Goal: Check status: Check status

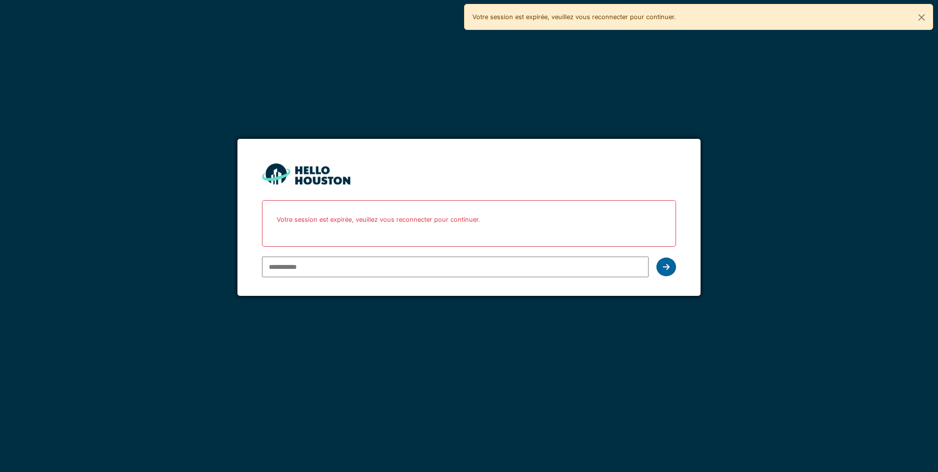
type input "**********"
click at [671, 271] on div at bounding box center [666, 267] width 20 height 19
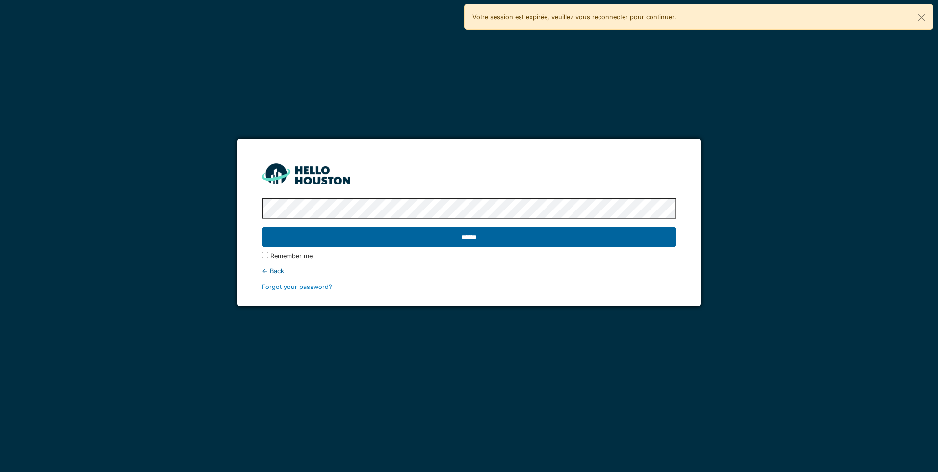
click at [504, 235] on input "******" at bounding box center [469, 237] width 414 height 21
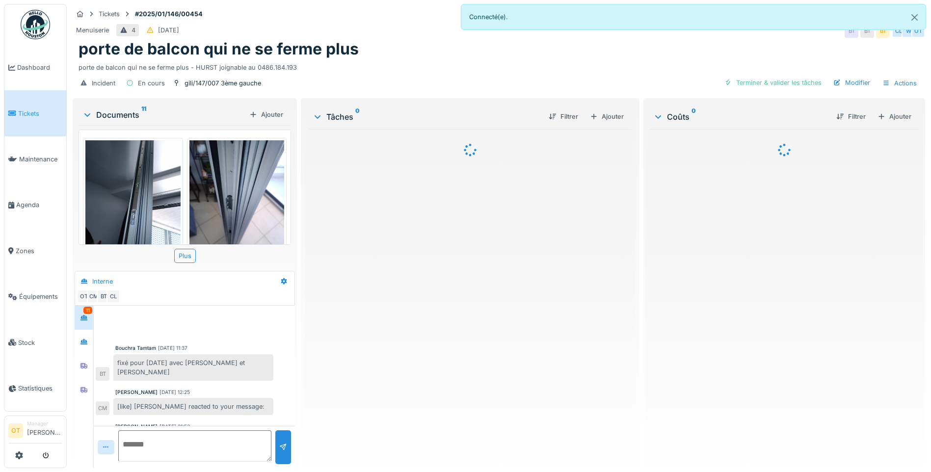
scroll to position [346, 0]
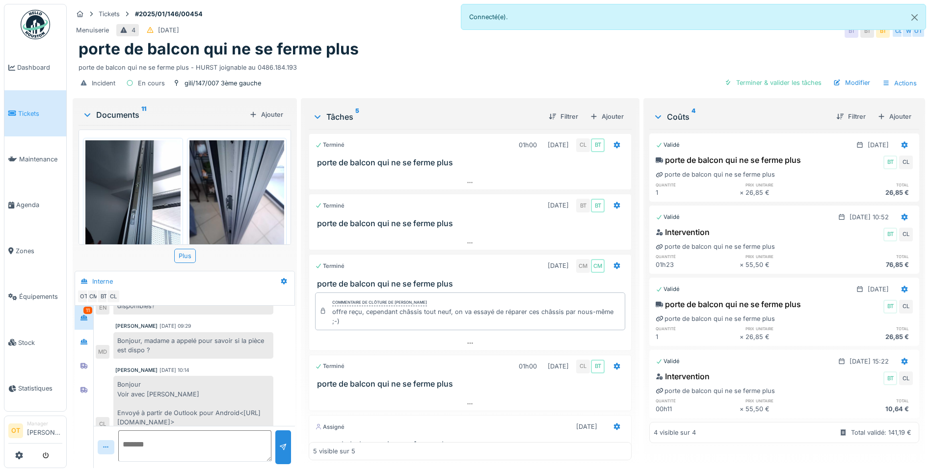
click at [152, 202] on img at bounding box center [132, 203] width 95 height 127
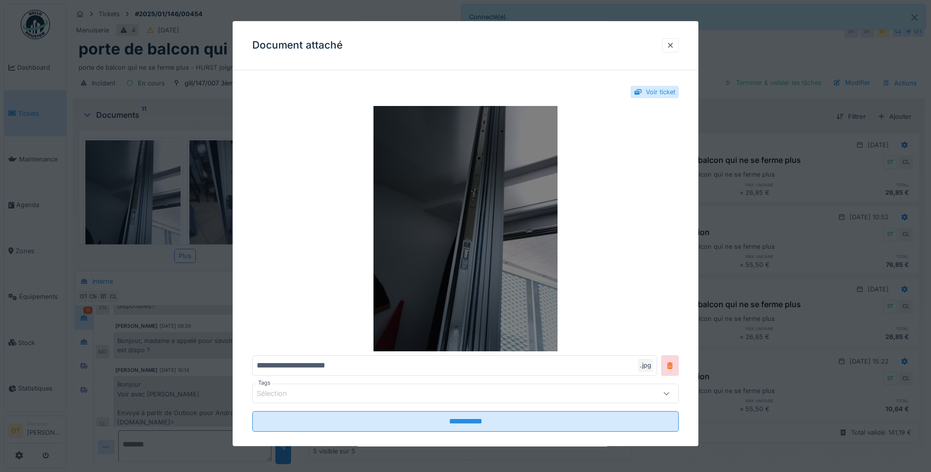
click at [463, 247] on img at bounding box center [465, 228] width 426 height 245
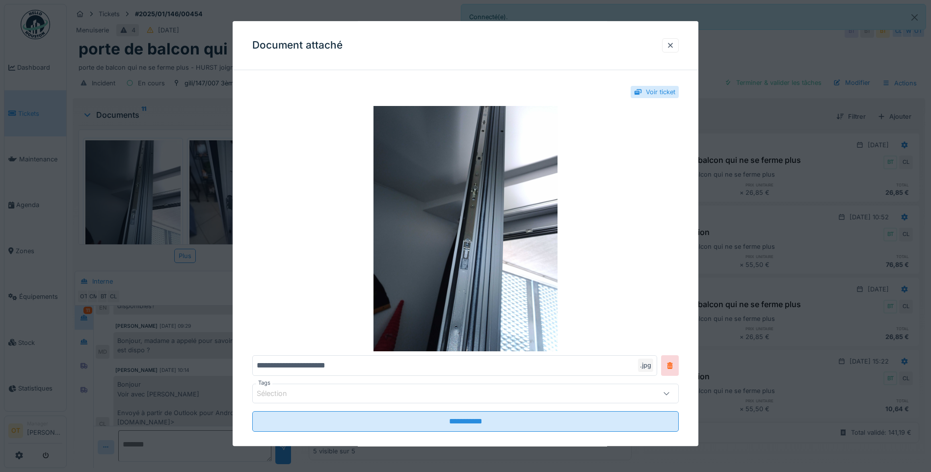
click at [736, 204] on div at bounding box center [465, 236] width 931 height 472
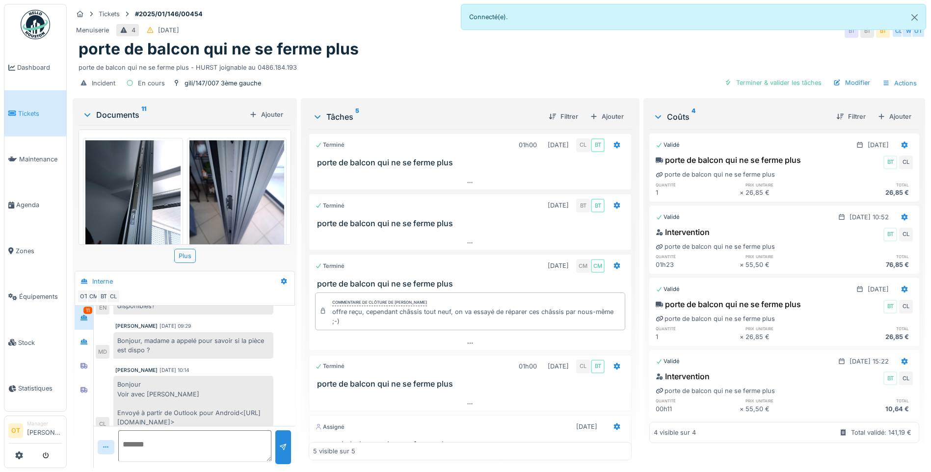
click at [246, 207] on img at bounding box center [236, 203] width 95 height 127
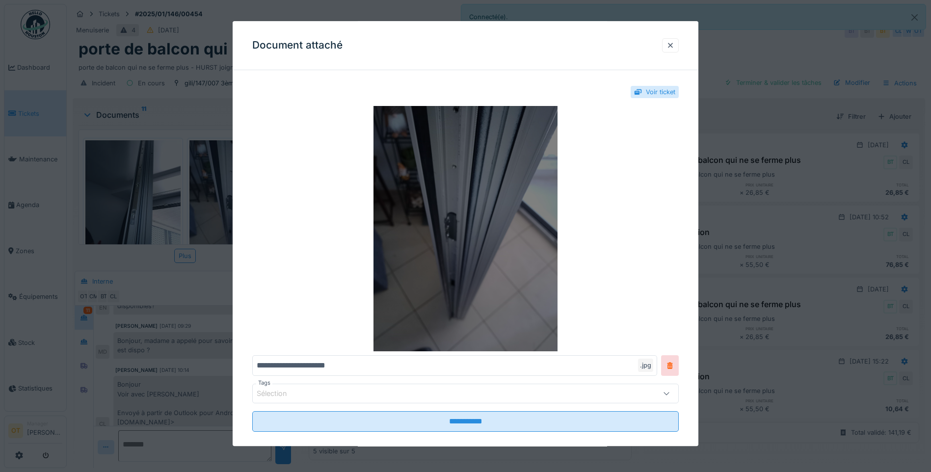
click at [527, 240] on img at bounding box center [465, 228] width 426 height 245
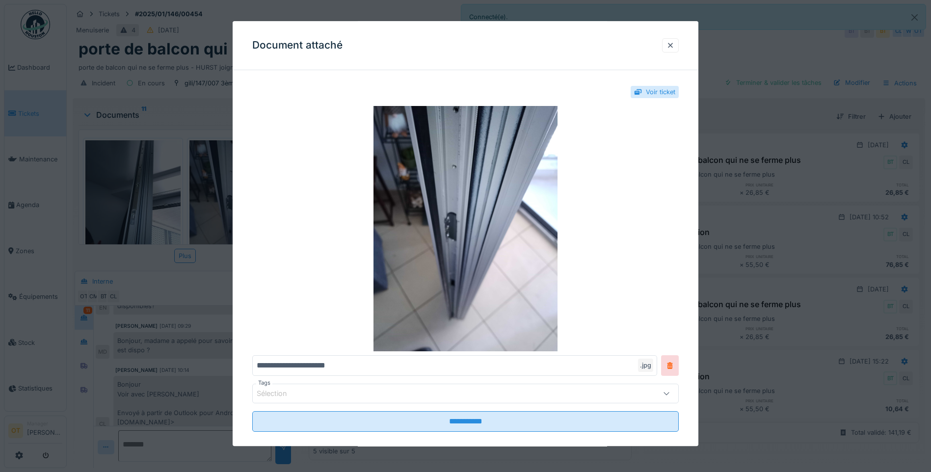
click at [209, 272] on div at bounding box center [465, 236] width 931 height 472
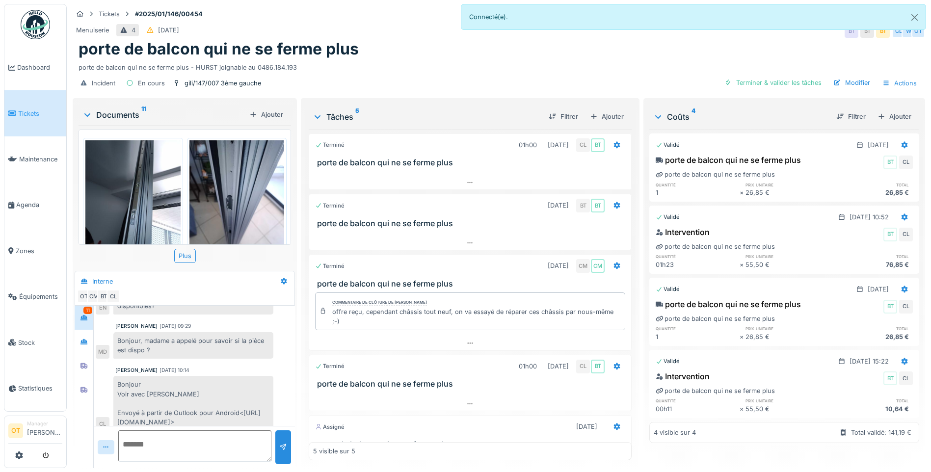
scroll to position [7, 0]
click at [183, 253] on div "Plus" at bounding box center [185, 256] width 22 height 14
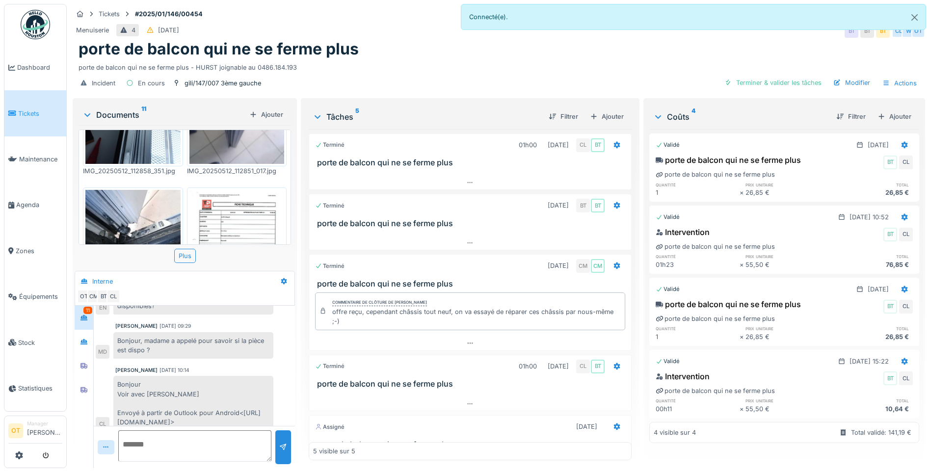
scroll to position [98, 0]
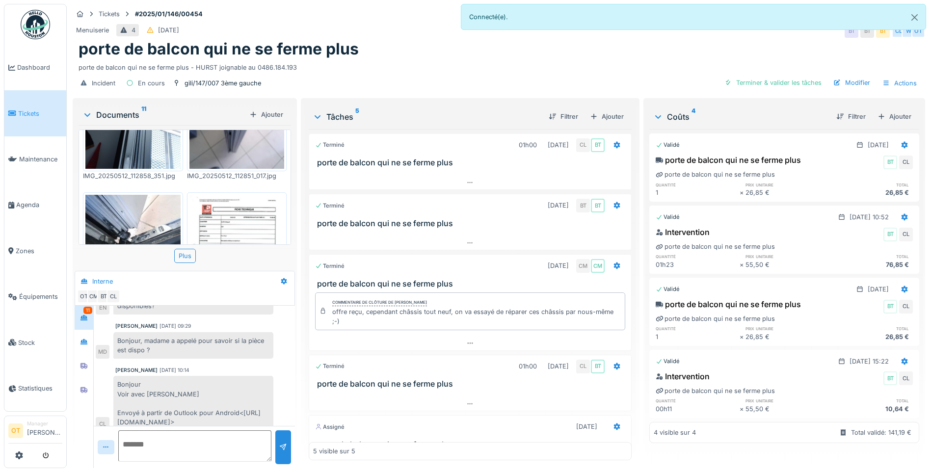
click at [135, 214] on img at bounding box center [132, 230] width 95 height 71
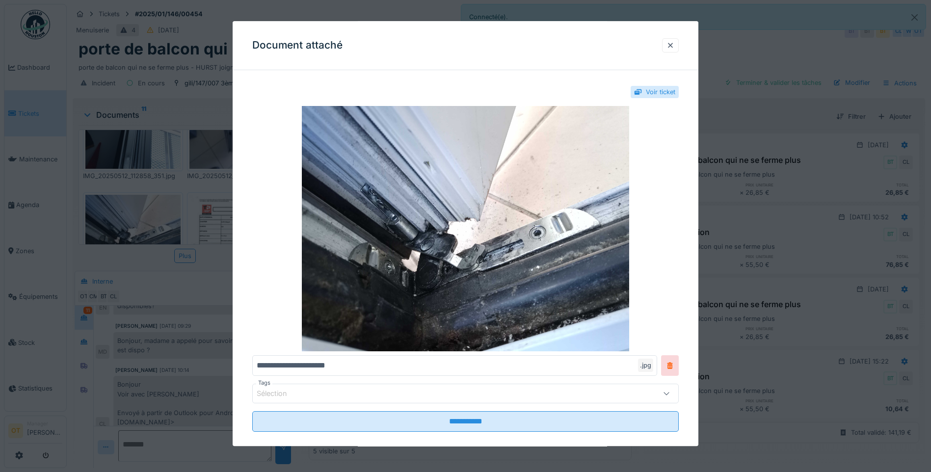
click at [801, 266] on div at bounding box center [465, 236] width 931 height 472
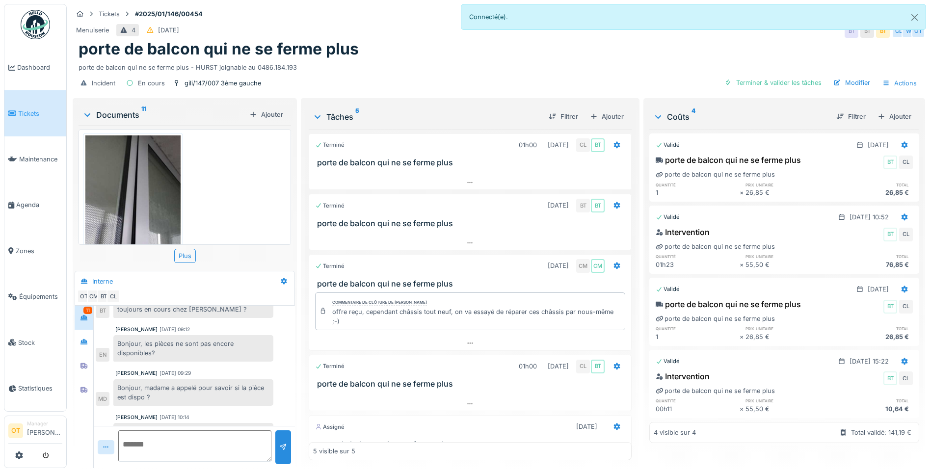
scroll to position [248, 0]
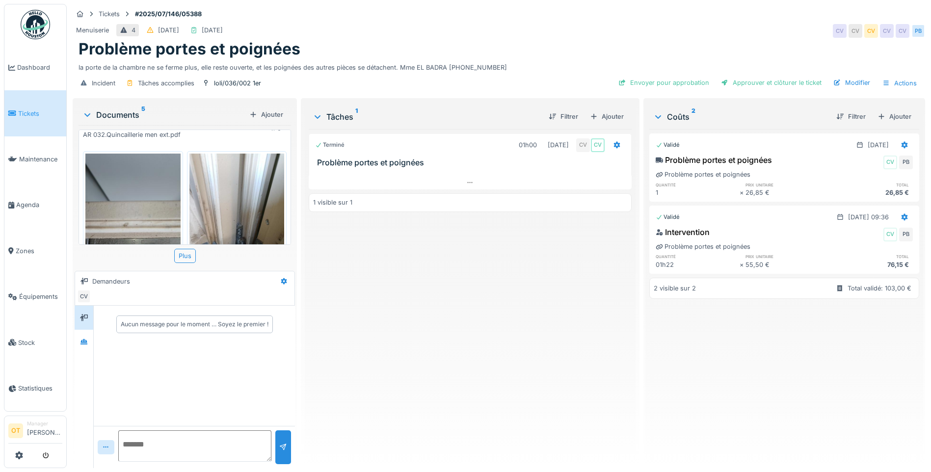
scroll to position [196, 0]
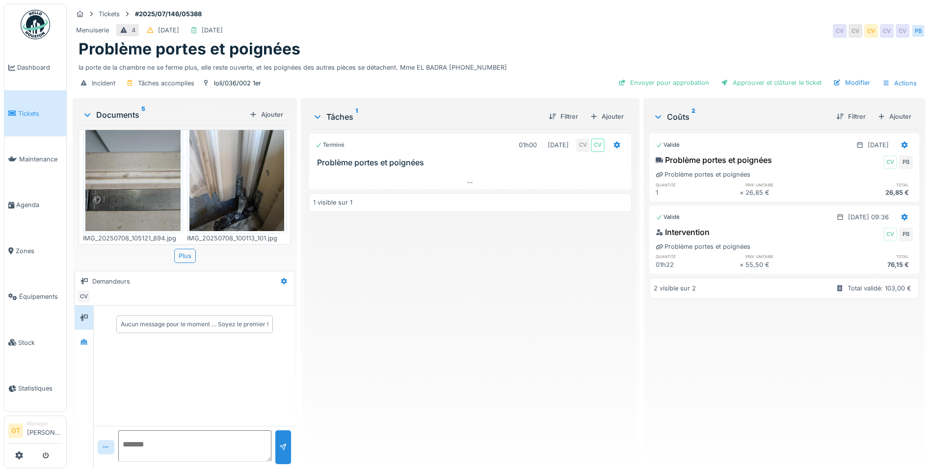
click at [244, 191] on img at bounding box center [236, 168] width 95 height 127
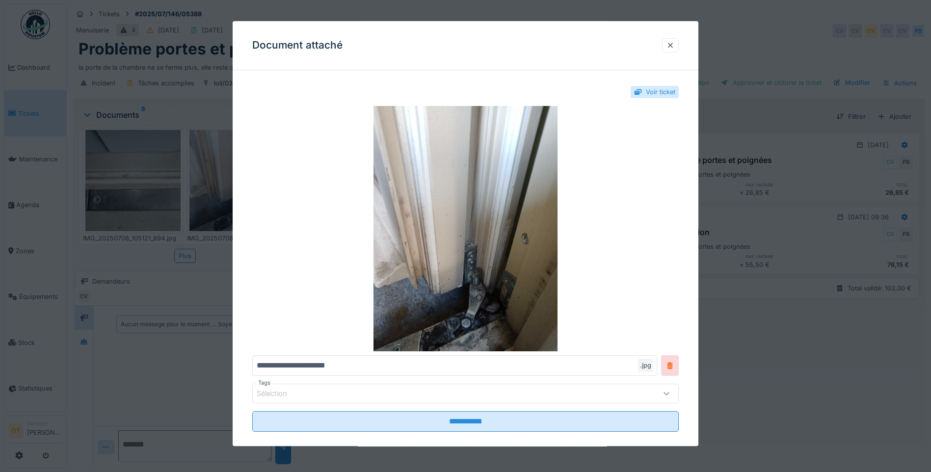
click at [201, 199] on div at bounding box center [465, 236] width 931 height 472
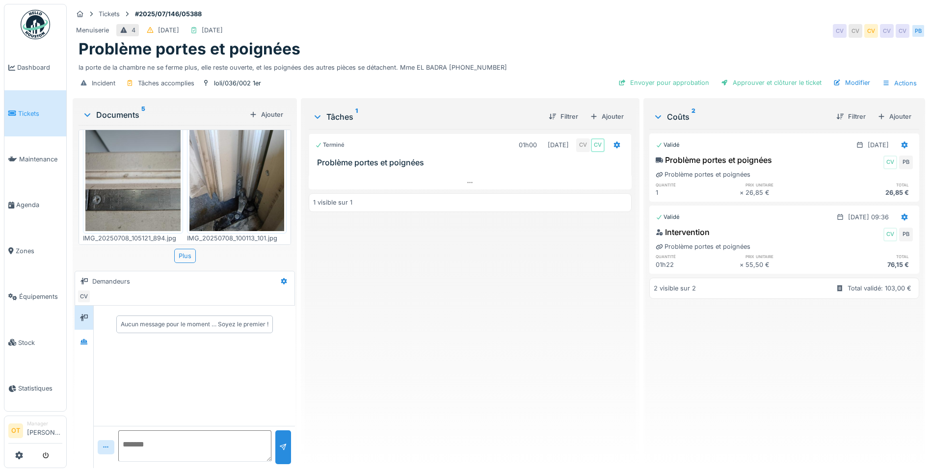
click at [142, 183] on img at bounding box center [132, 168] width 95 height 127
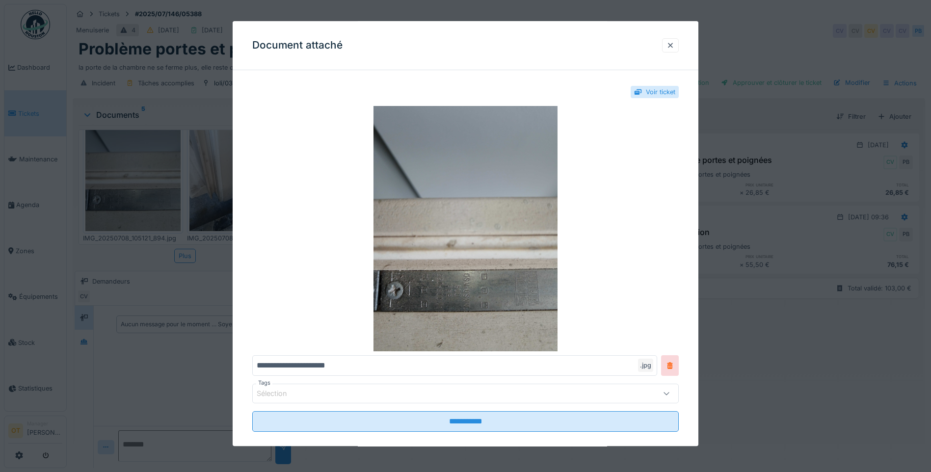
click at [142, 183] on div at bounding box center [465, 236] width 931 height 472
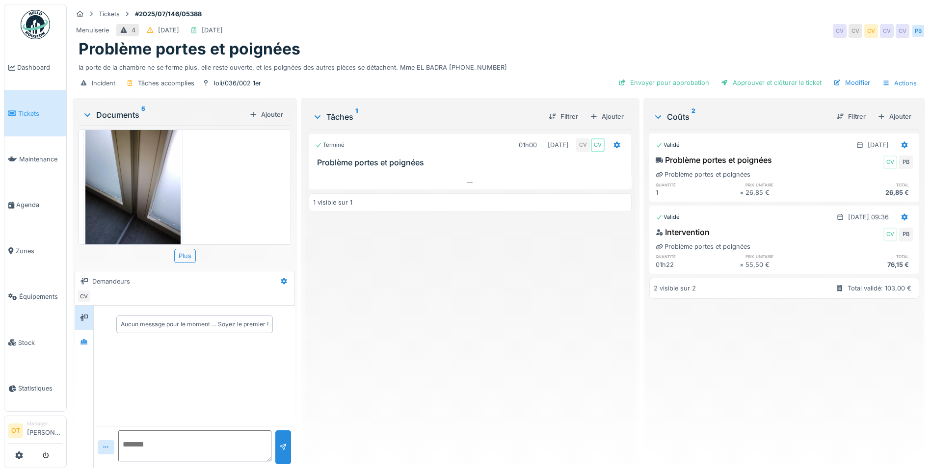
scroll to position [337, 0]
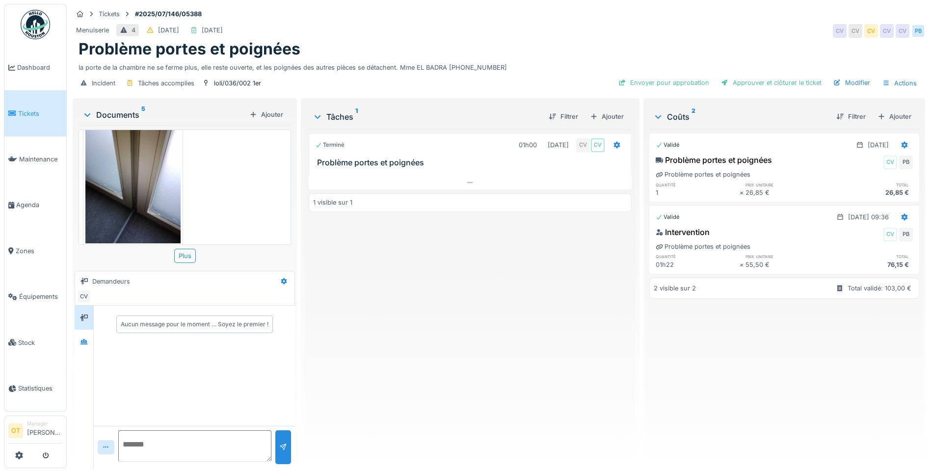
click at [142, 178] on img at bounding box center [132, 180] width 95 height 127
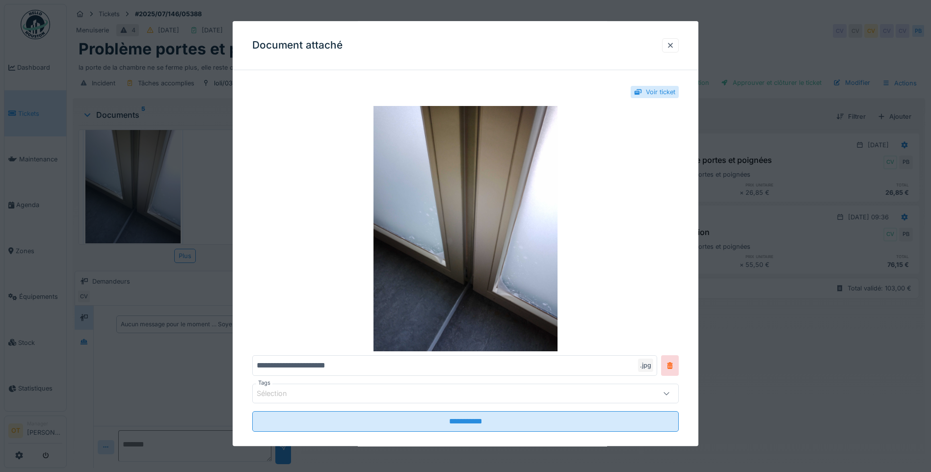
click at [142, 178] on div at bounding box center [465, 236] width 931 height 472
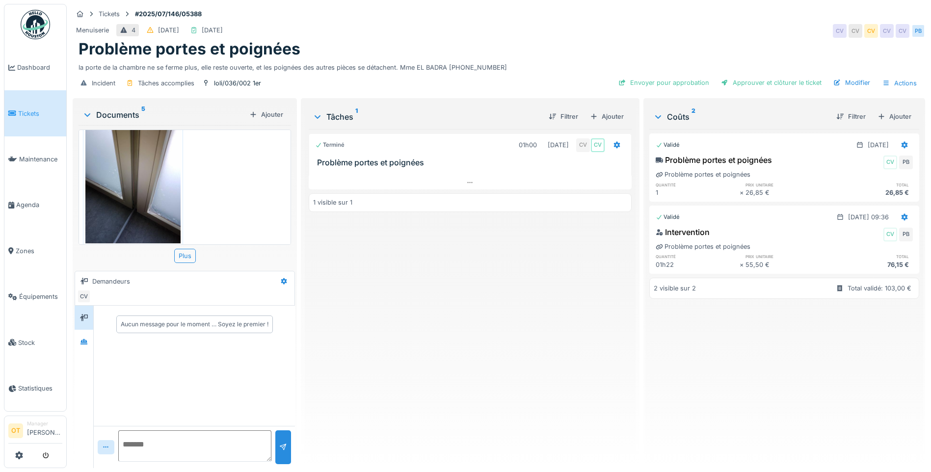
click at [96, 336] on div "Aucun message pour le moment … Soyez le premier !" at bounding box center [194, 324] width 201 height 37
click at [85, 343] on icon at bounding box center [83, 341] width 7 height 5
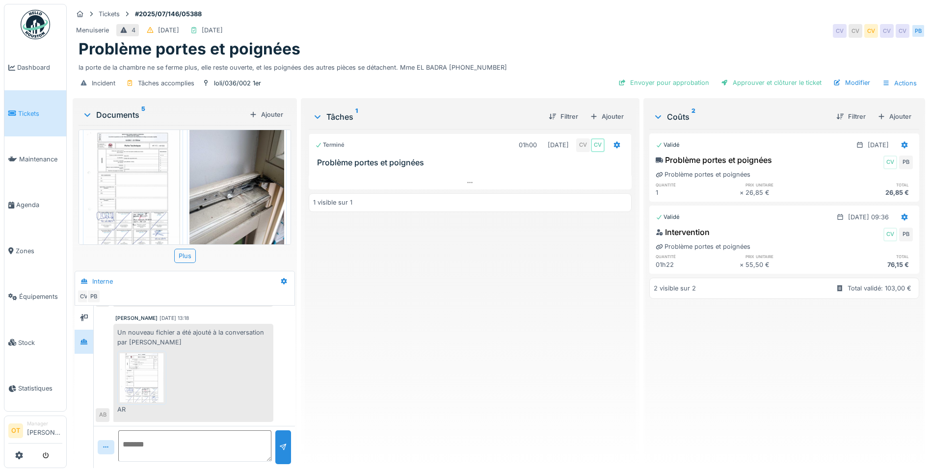
scroll to position [0, 0]
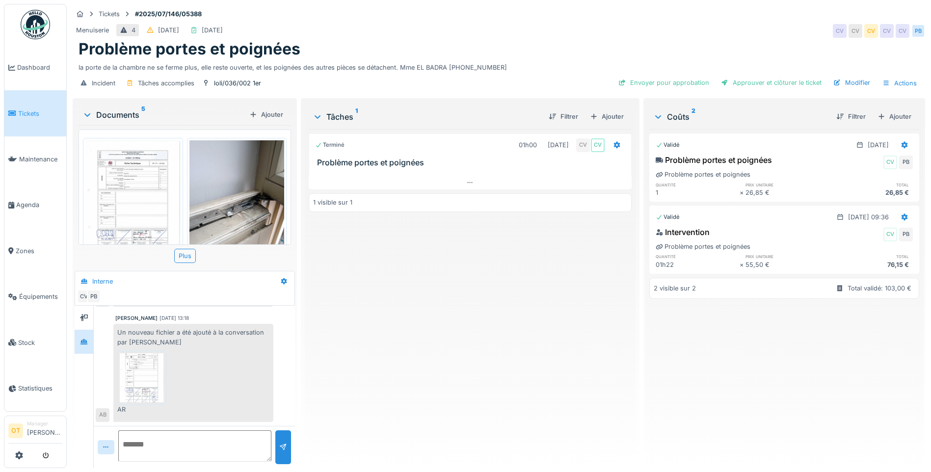
click at [228, 223] on img at bounding box center [236, 203] width 95 height 127
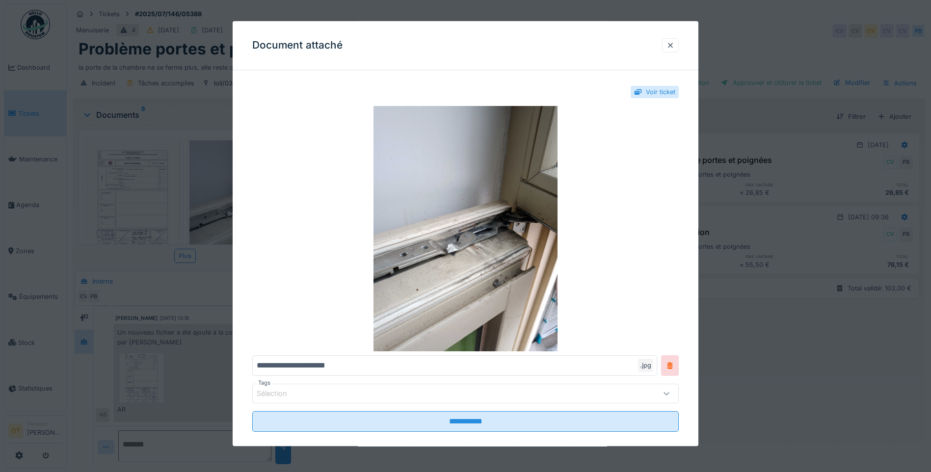
click at [218, 209] on div at bounding box center [465, 236] width 931 height 472
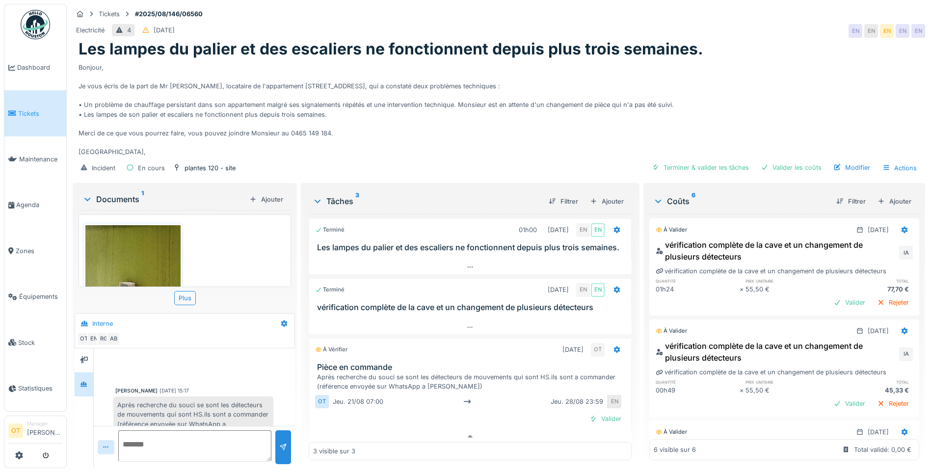
scroll to position [11, 0]
